Goal: Task Accomplishment & Management: Manage account settings

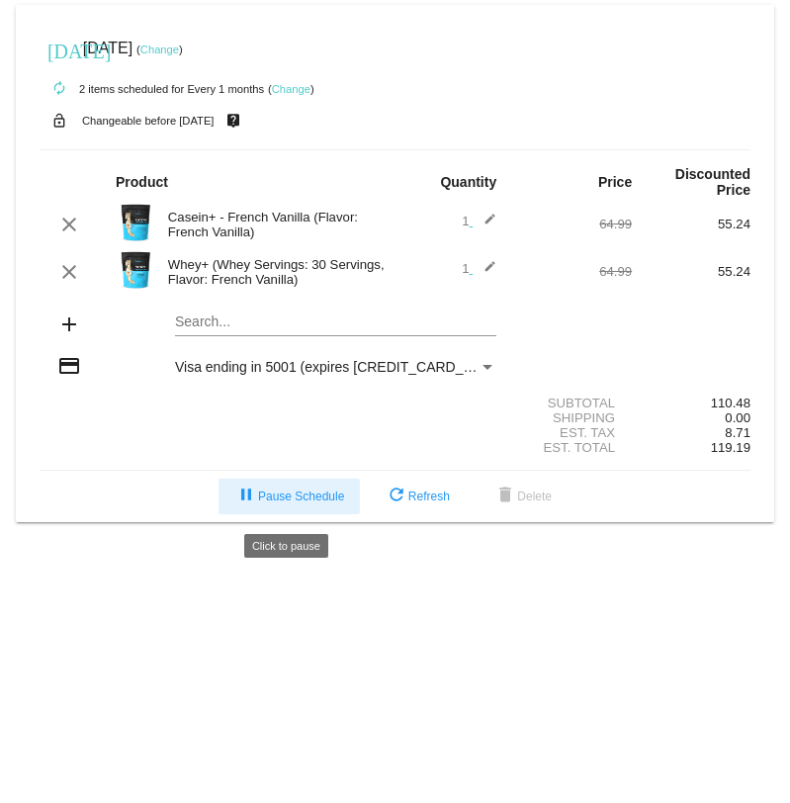
click at [245, 501] on mat-icon "pause" at bounding box center [246, 496] width 24 height 24
